Goal: Go to known website: Access a specific website the user already knows

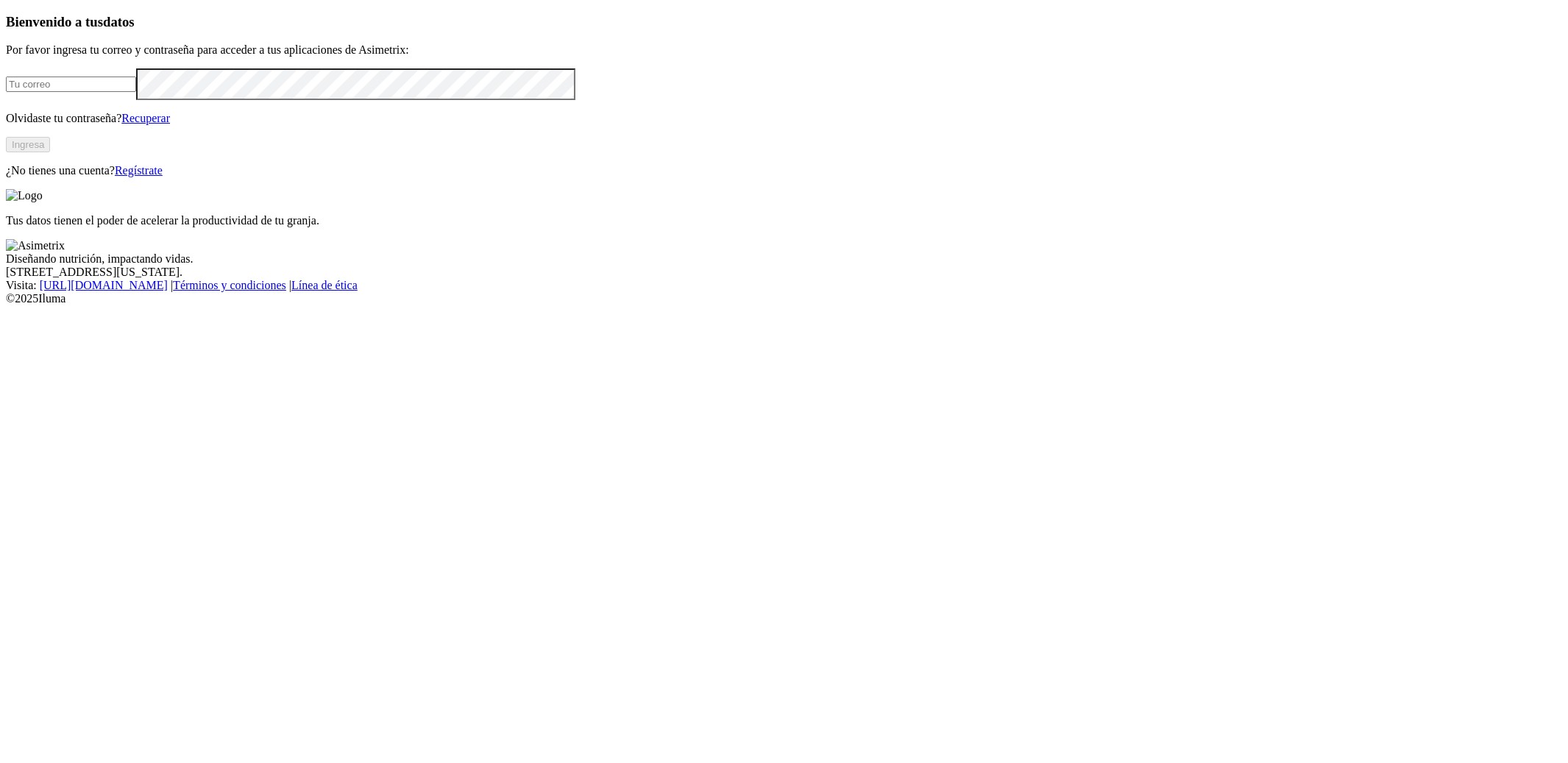
type input "[PERSON_NAME][EMAIL_ADDRESS][PERSON_NAME][DOMAIN_NAME]"
click at [50, 152] on button "Ingresa" at bounding box center [28, 145] width 44 height 16
